Goal: Find contact information: Find contact information

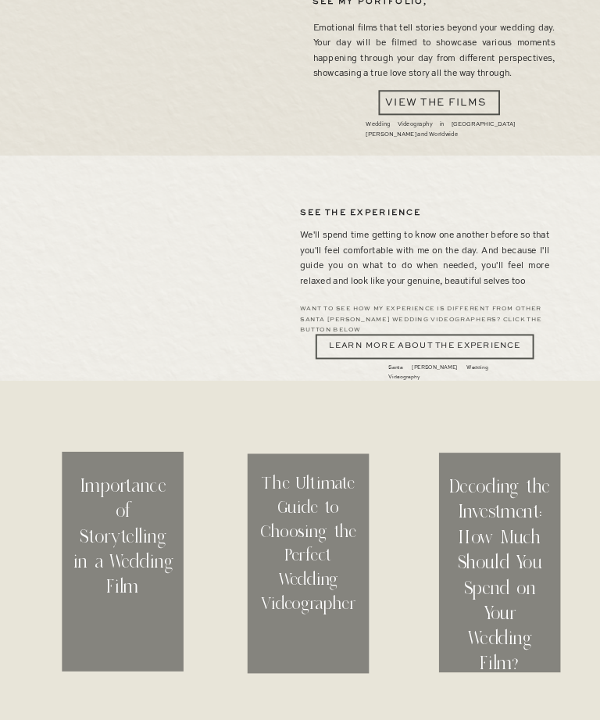
scroll to position [2827, 0]
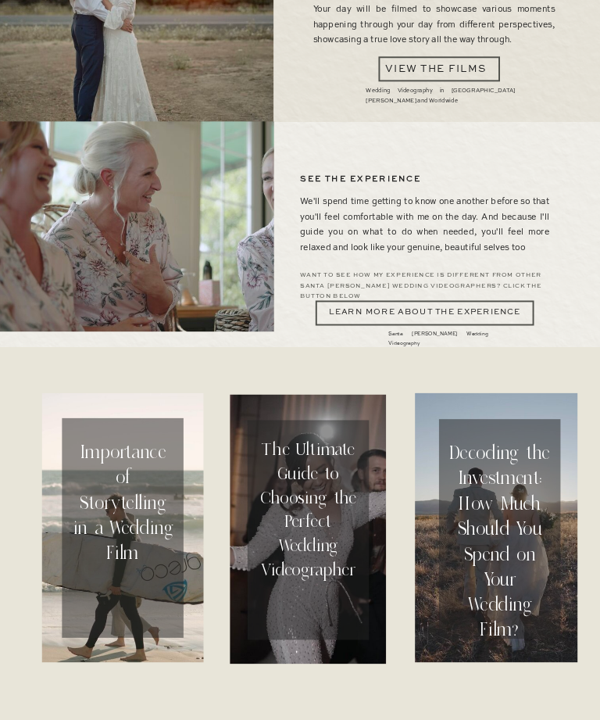
click at [134, 465] on h2 "Importance of Storytelling in a Wedding Film" at bounding box center [123, 531] width 101 height 185
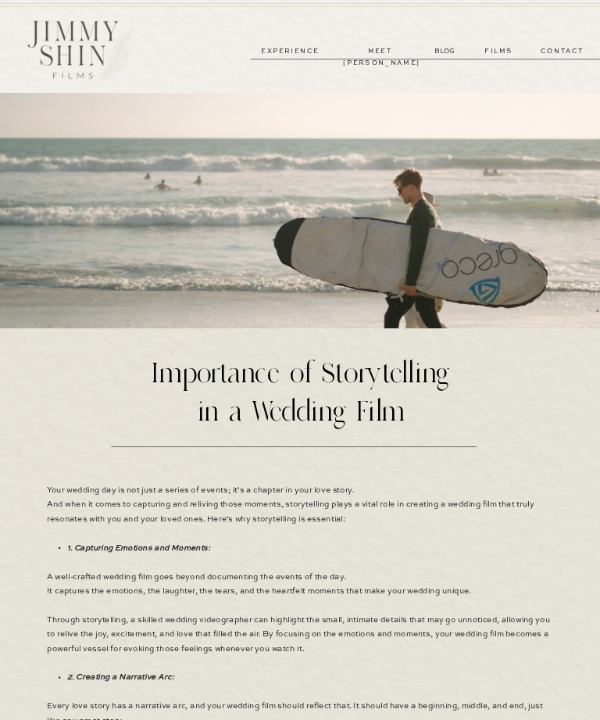
click at [388, 46] on p "meet [PERSON_NAME]" at bounding box center [380, 51] width 74 height 12
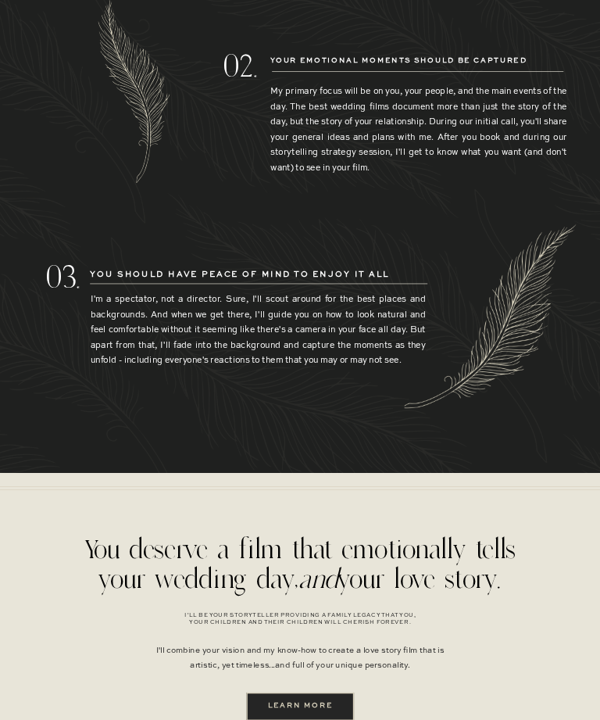
scroll to position [2213, 0]
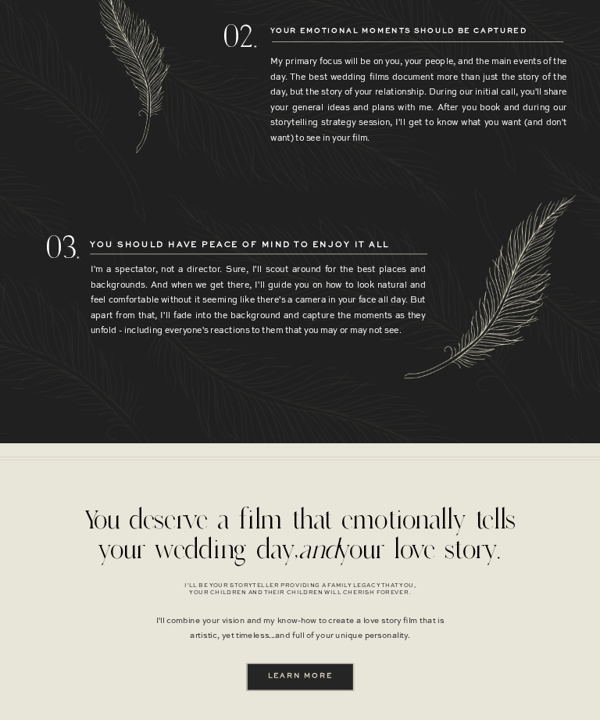
click at [326, 676] on b "learn more" at bounding box center [300, 675] width 65 height 7
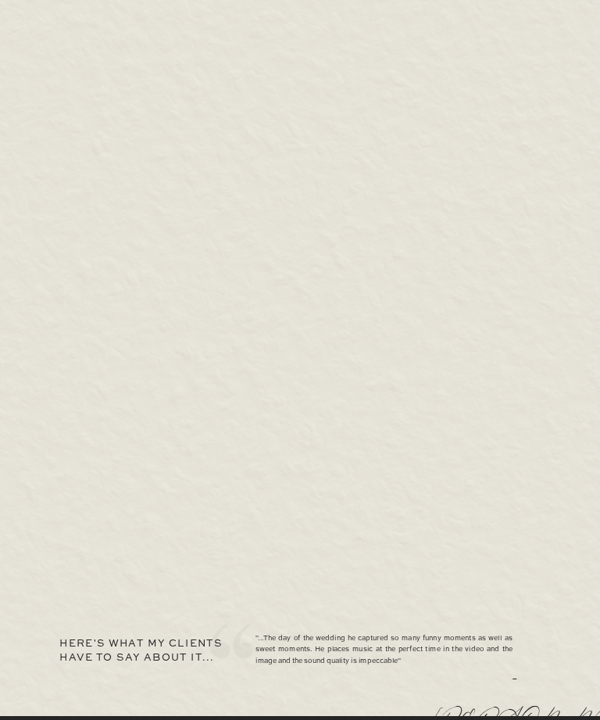
scroll to position [4284, 0]
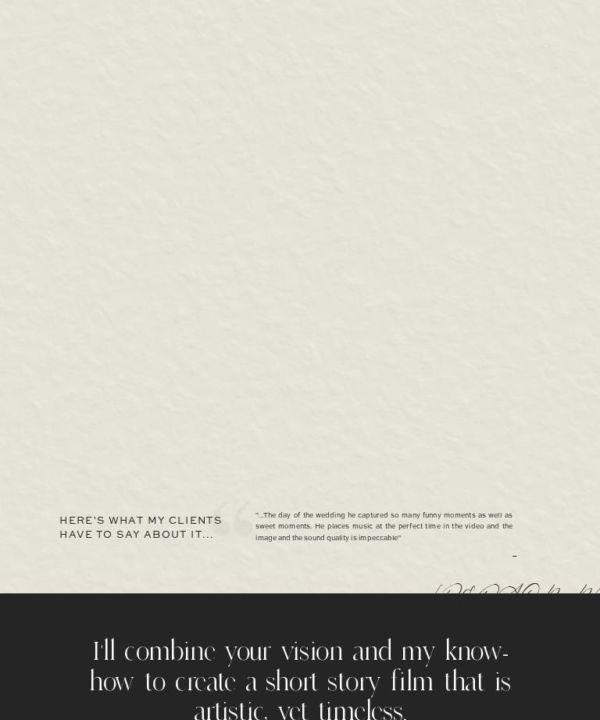
scroll to position [4401, 0]
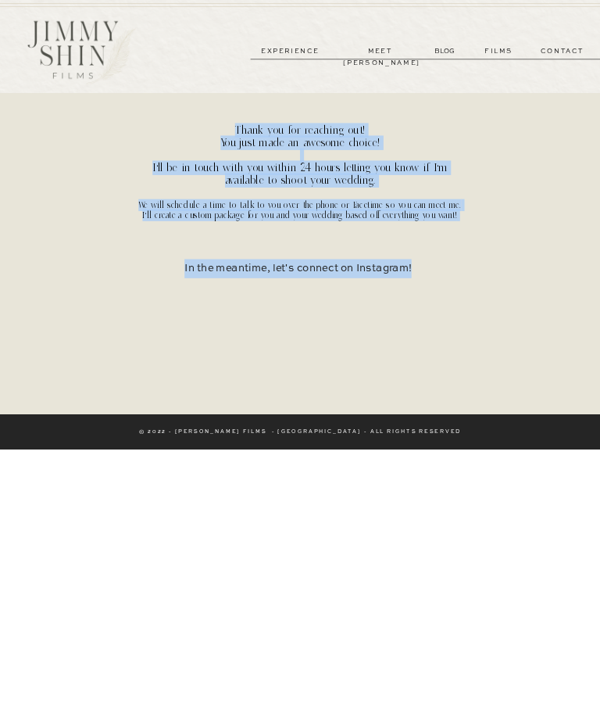
click at [428, 353] on div at bounding box center [300, 341] width 550 height 63
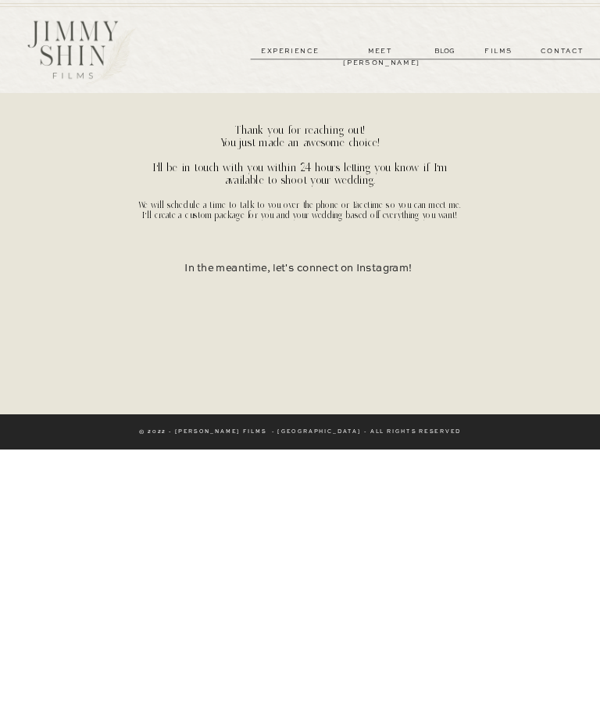
click at [565, 51] on p "contact" at bounding box center [563, 51] width 72 height 12
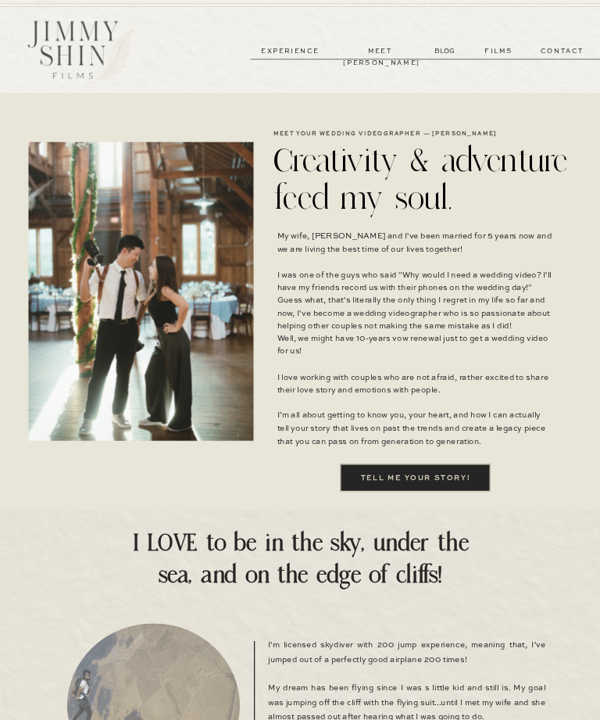
scroll to position [2263, 0]
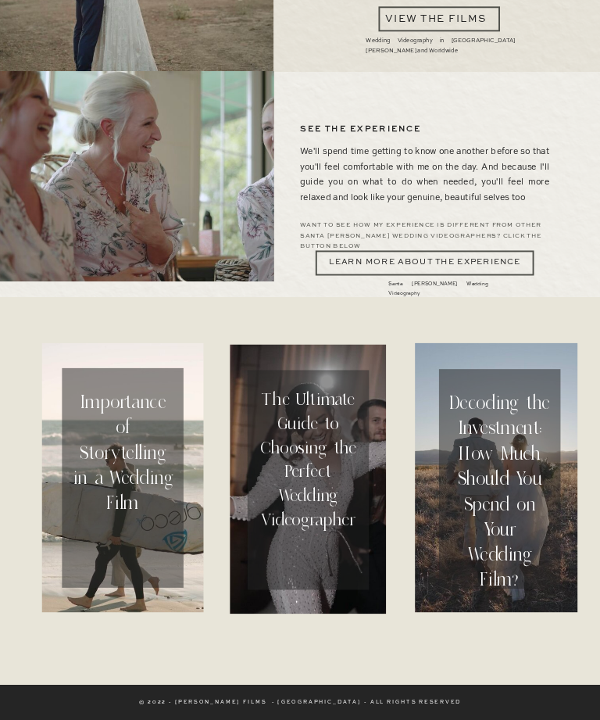
scroll to position [2877, 0]
